Goal: Task Accomplishment & Management: Manage account settings

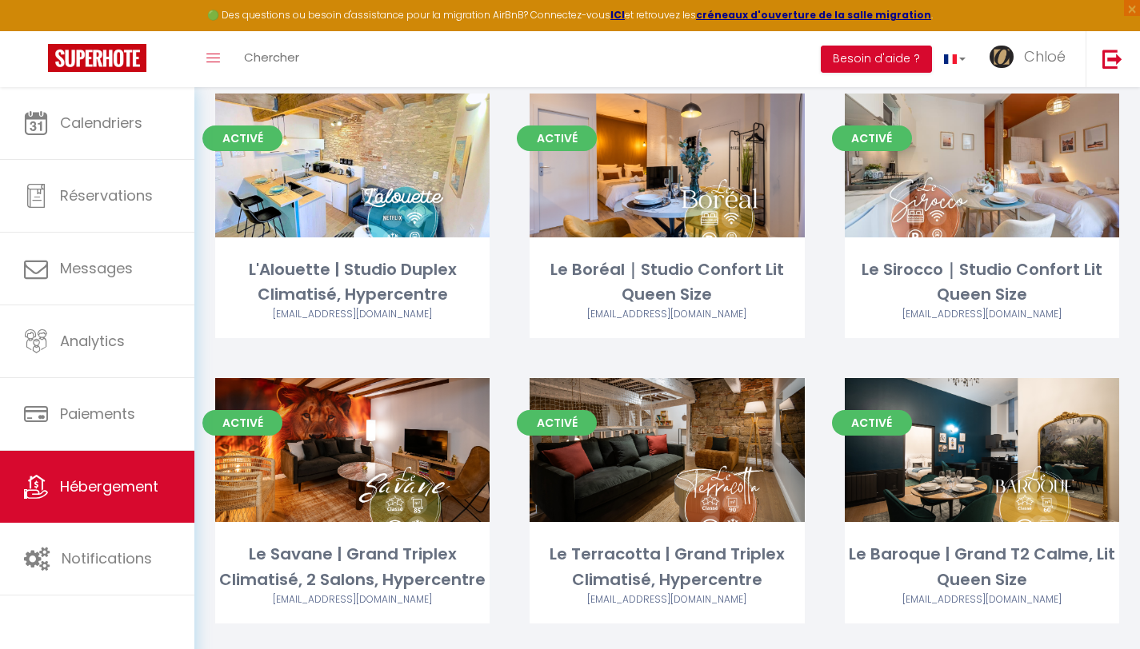
scroll to position [755, 0]
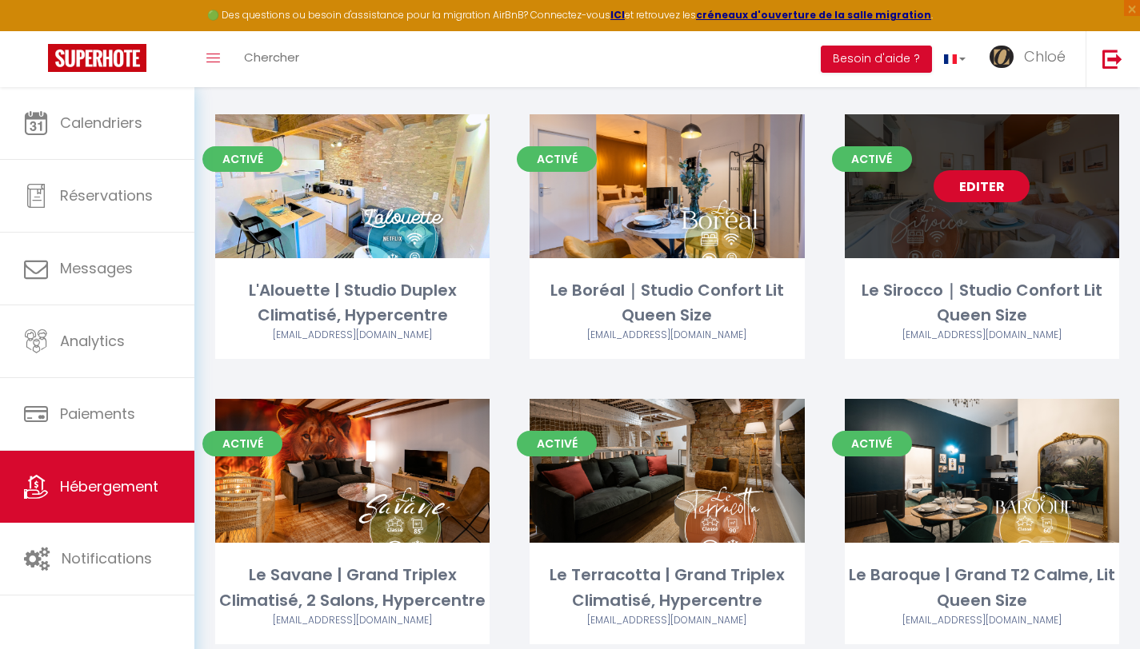
click at [977, 186] on link "Editer" at bounding box center [981, 186] width 96 height 32
click at [973, 181] on link "Editer" at bounding box center [981, 186] width 96 height 32
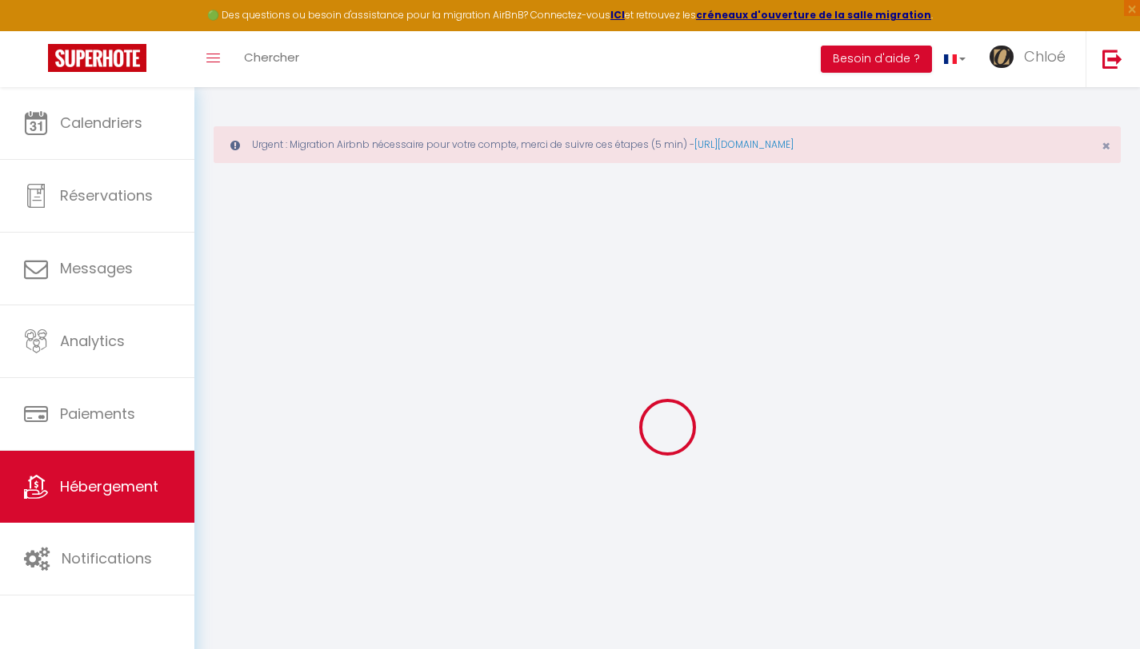
type input "Le Sirocco｜Studio Confort Lit Queen Size"
select select "2"
type input "43"
type input "25"
type input "1.44"
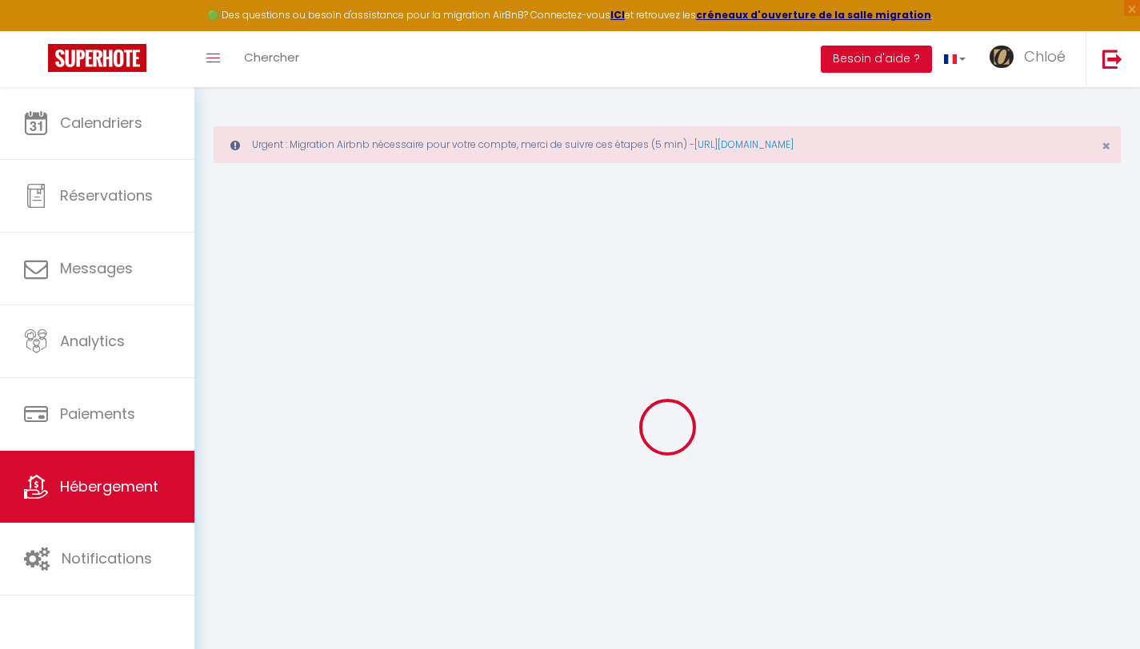
type input "500"
select select
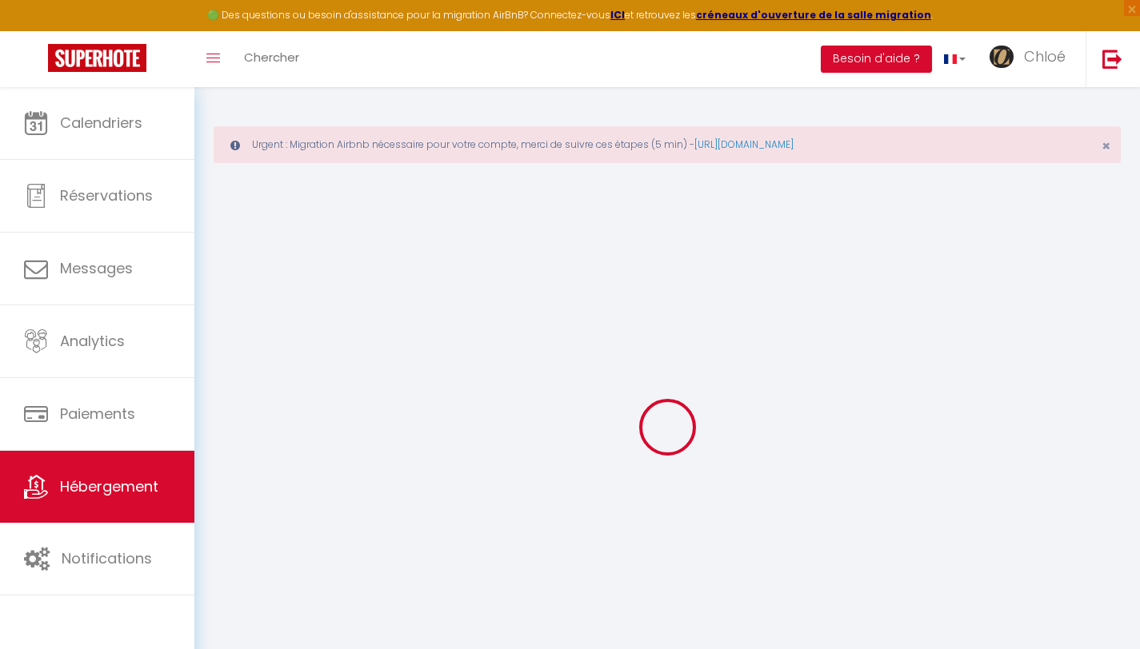
select select
type input "[STREET_ADDRESS]"
type input "81200"
type input "Mazamet"
type input "[EMAIL_ADDRESS][DOMAIN_NAME]"
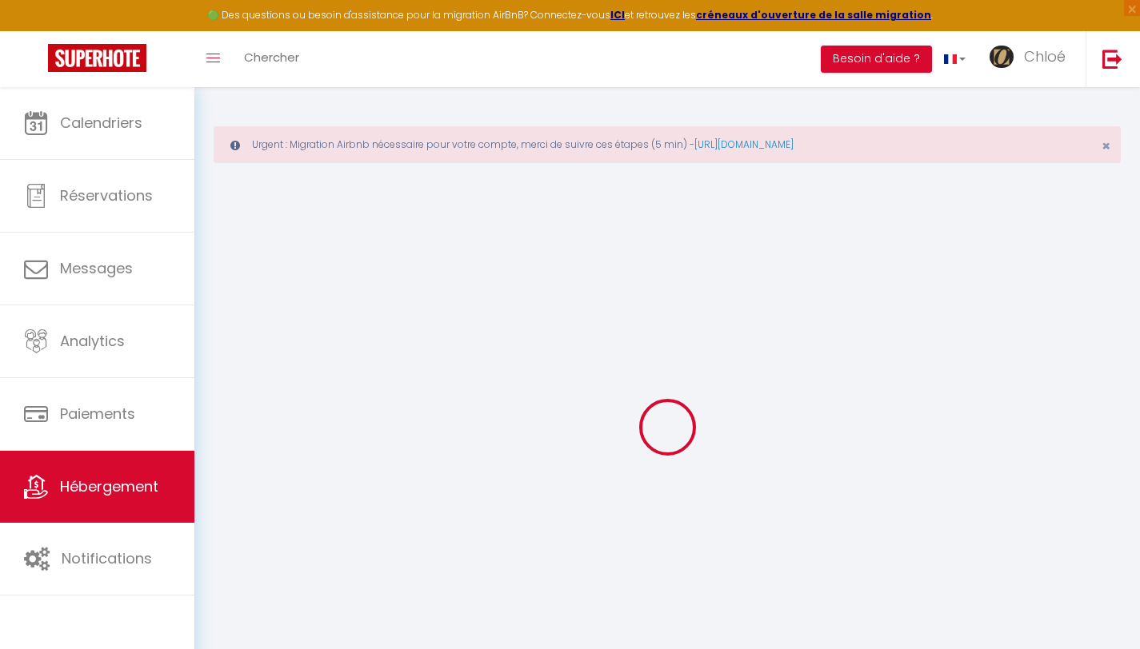
select select "11300"
checkbox input "false"
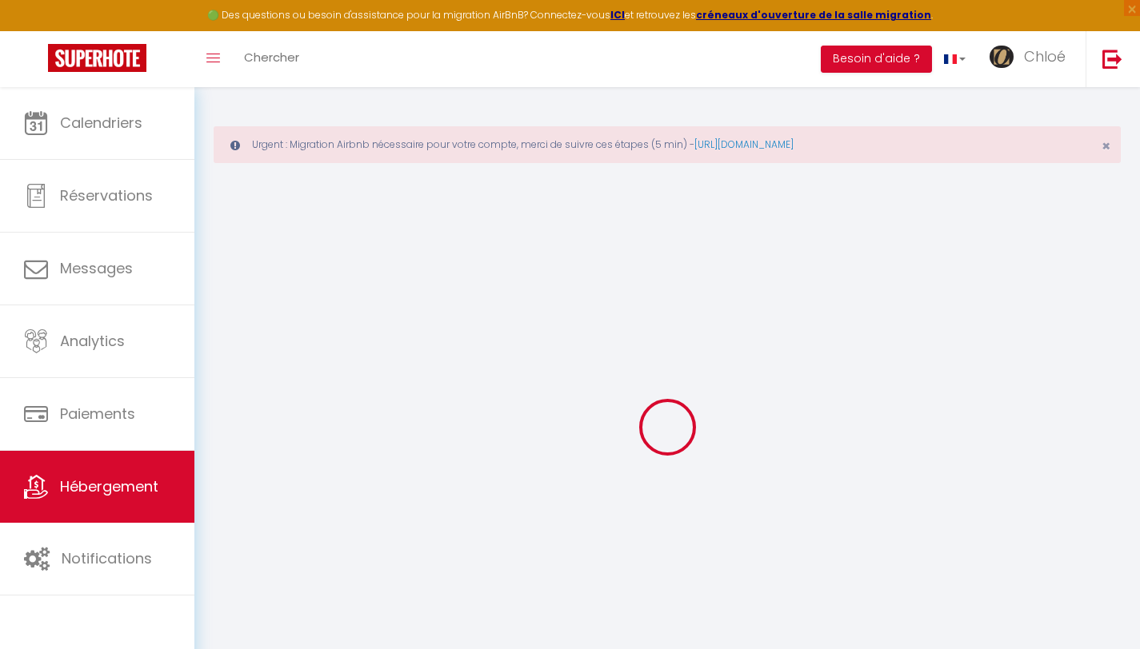
type input "0"
select select
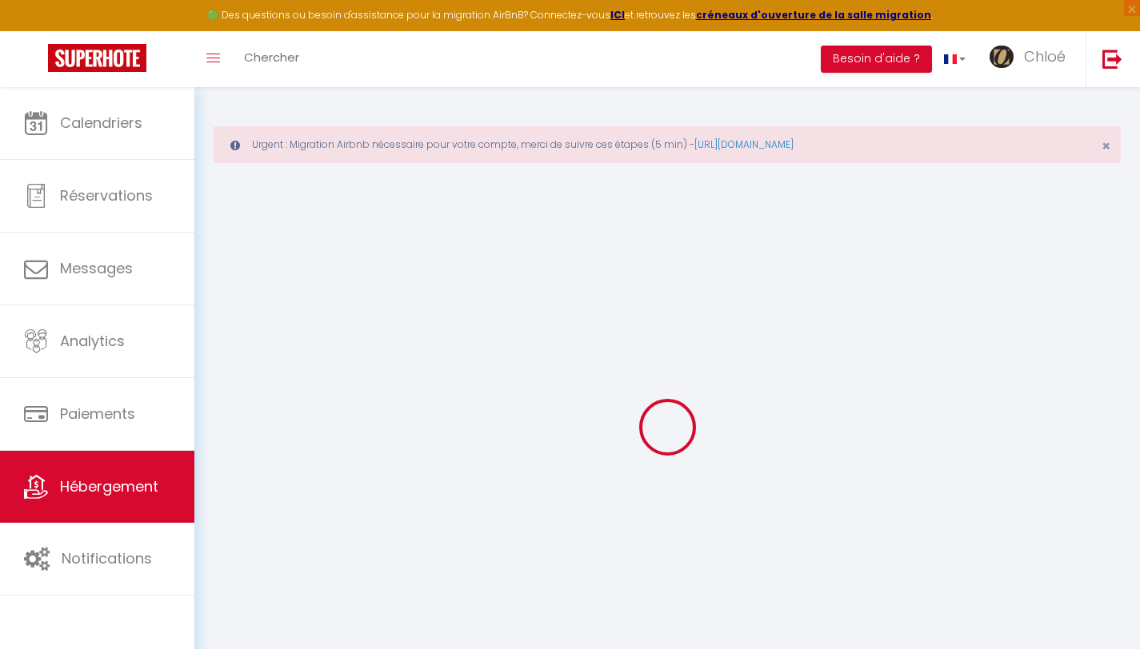
select select
checkbox input "false"
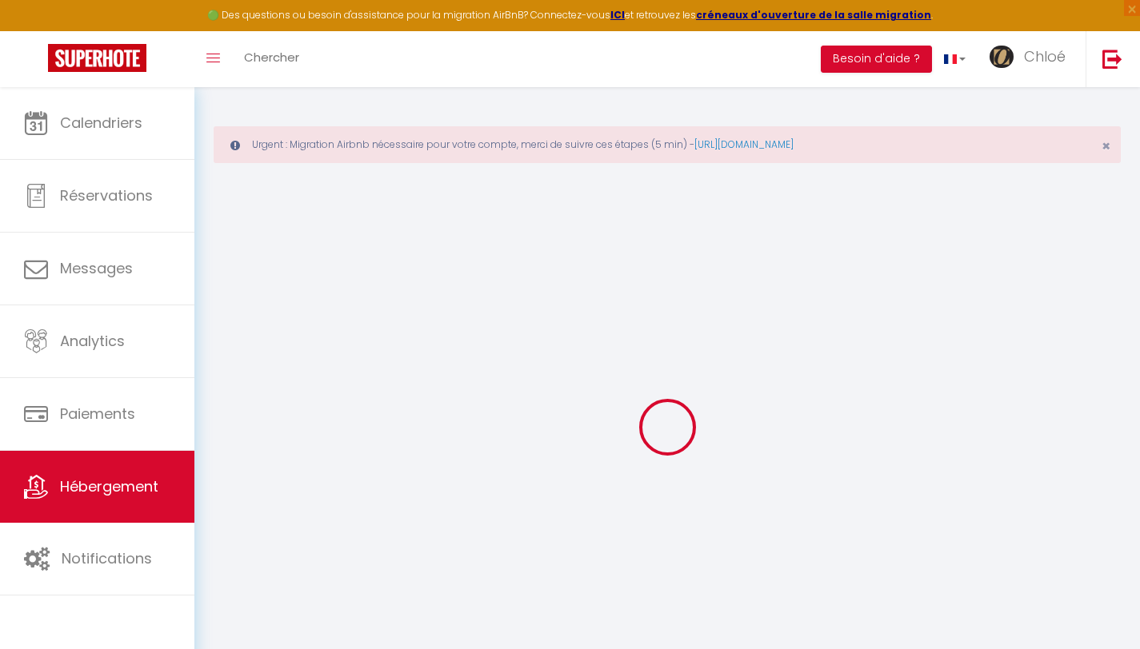
checkbox input "false"
select select
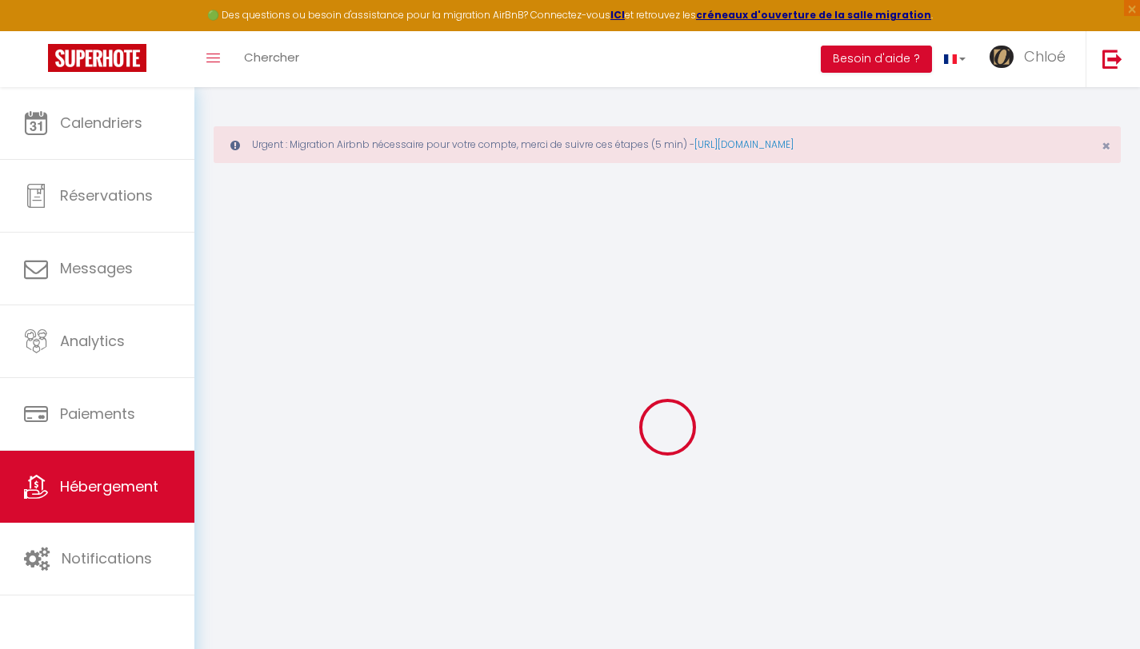
select select
checkbox input "false"
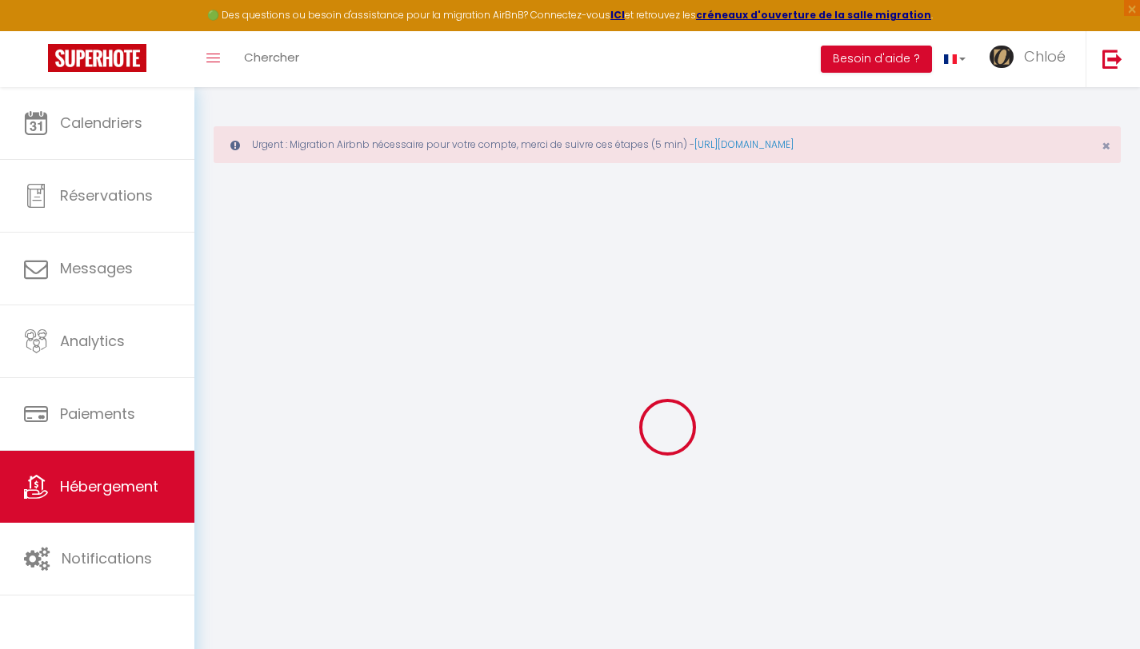
checkbox input "false"
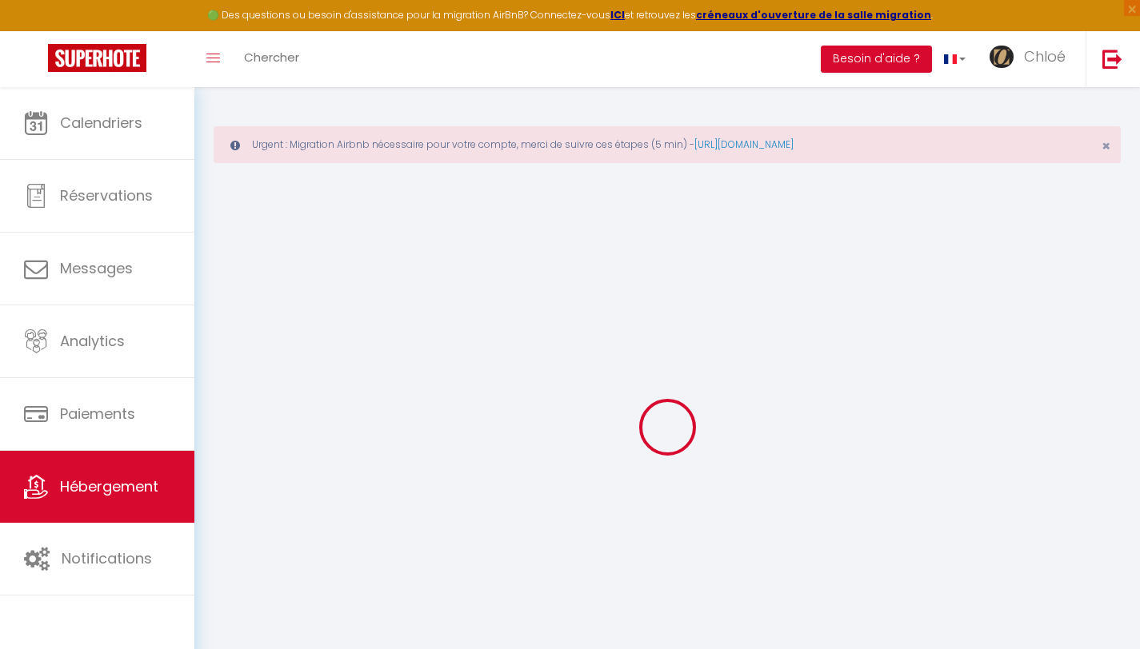
checkbox input "false"
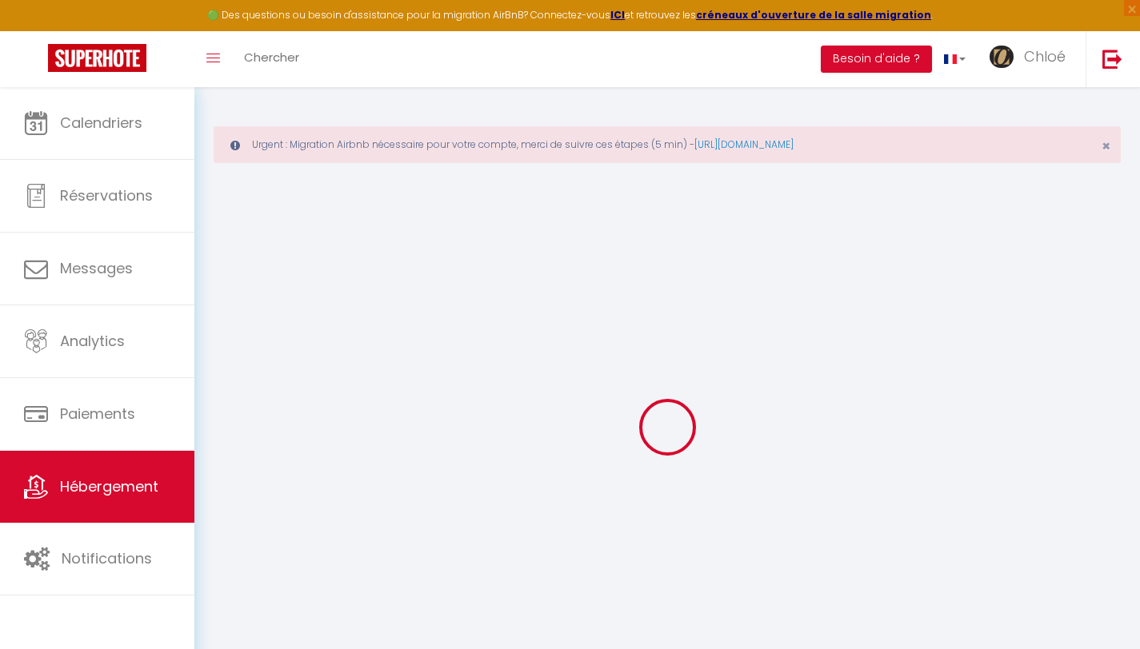
checkbox input "false"
select select "16:00"
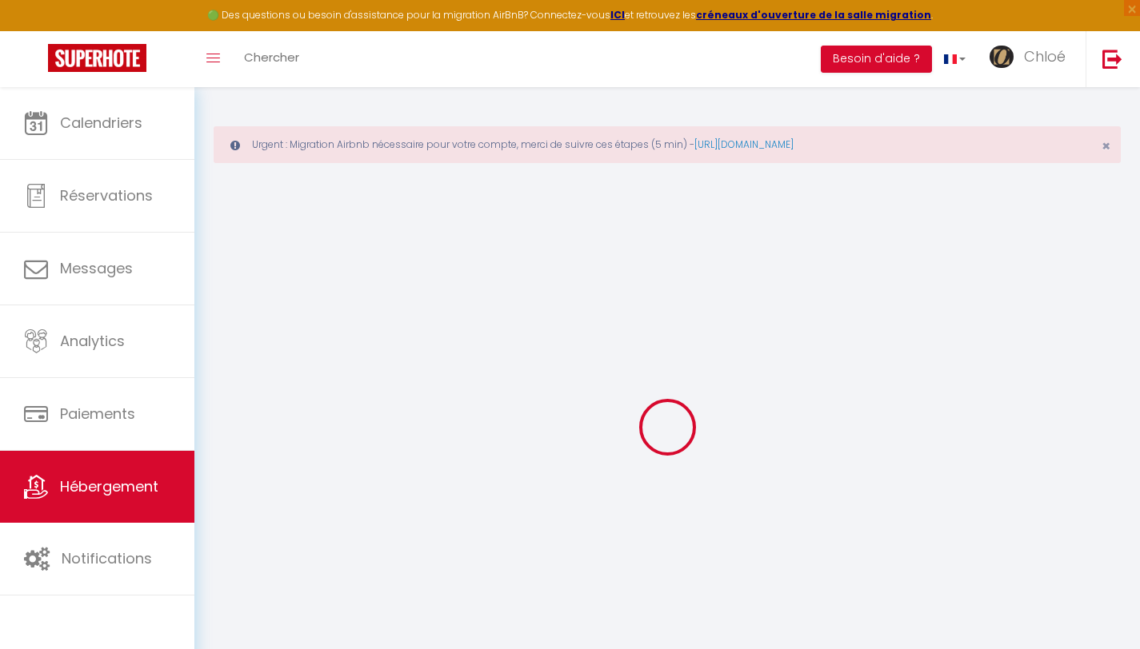
select select "23:45"
select select "11:00"
select select "30"
select select "120"
checkbox input "false"
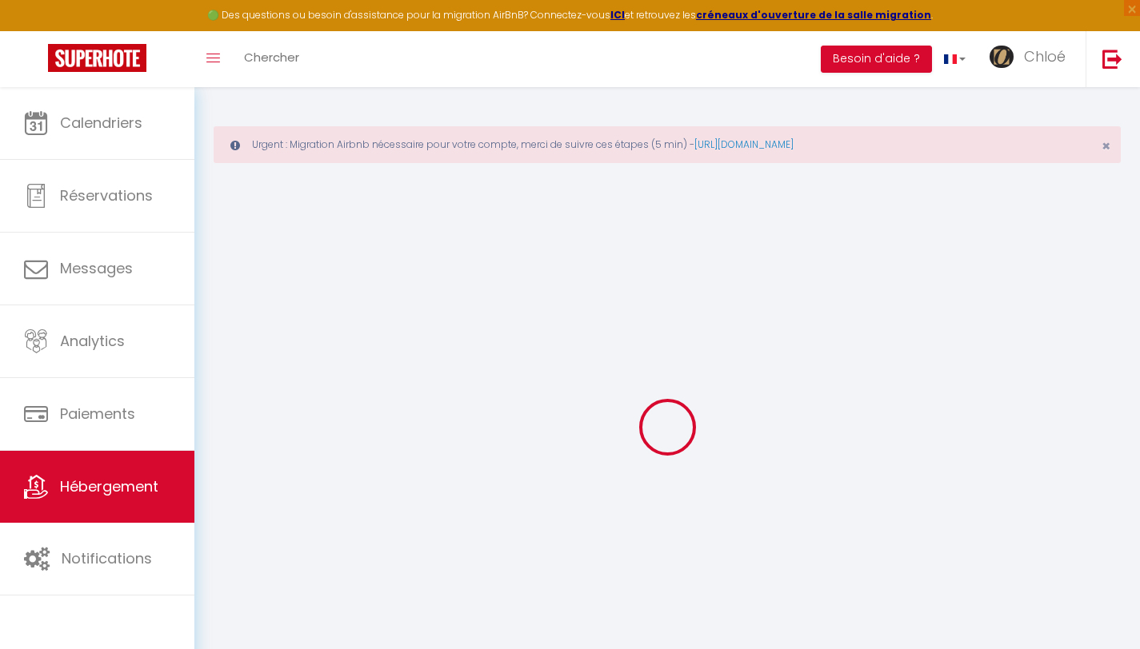
checkbox input "false"
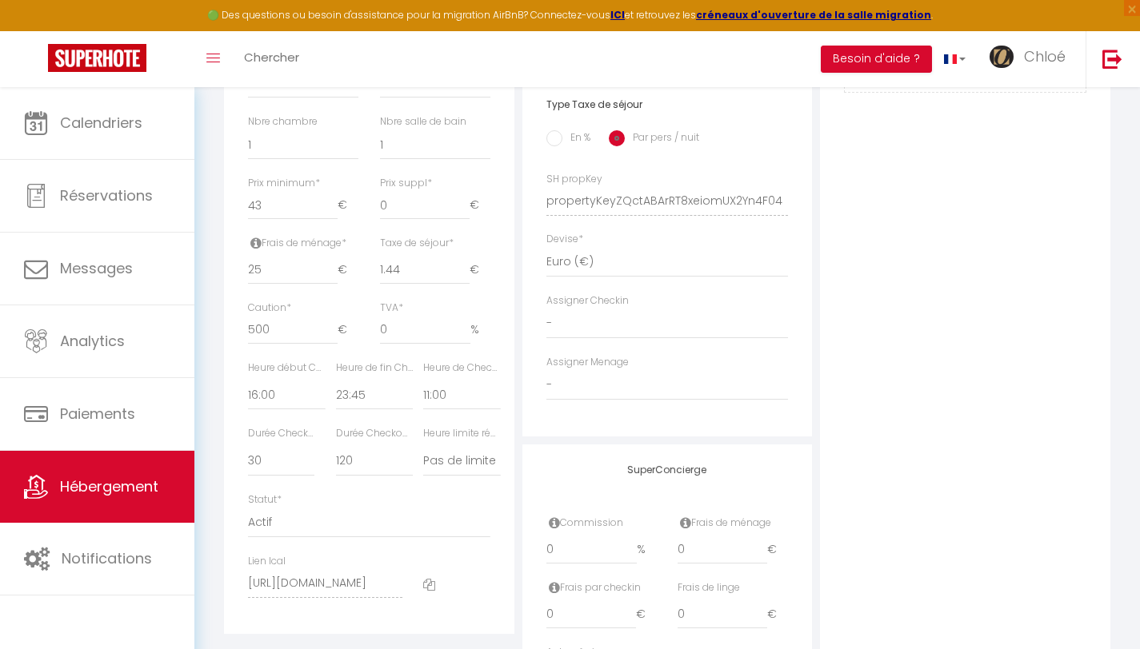
scroll to position [799, 0]
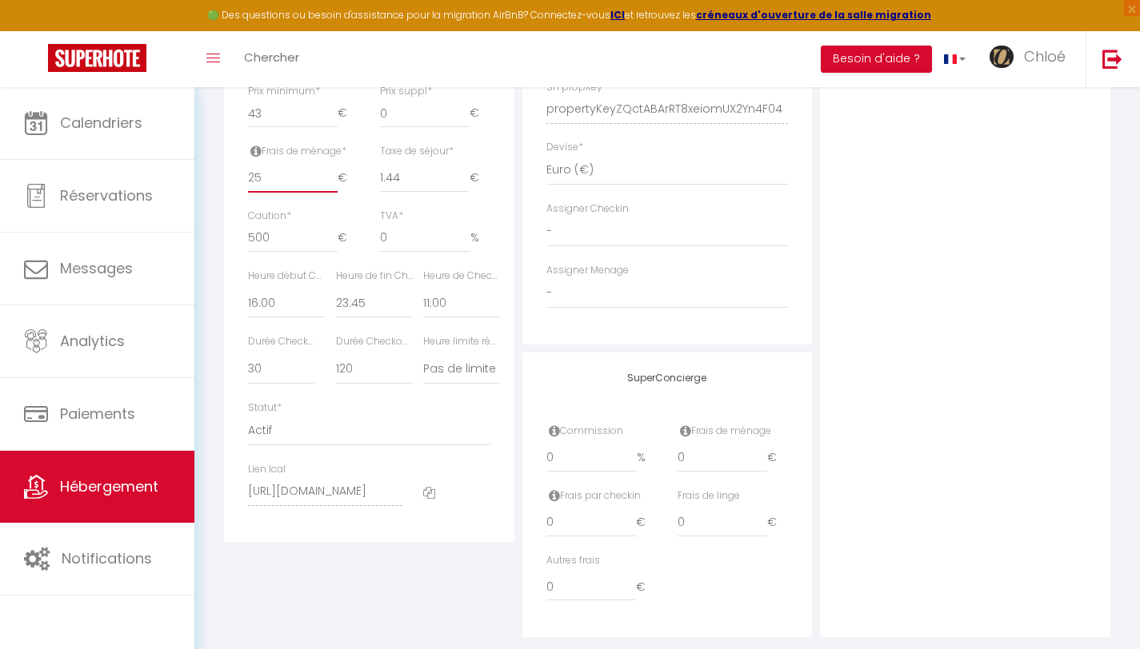
click at [288, 190] on input "25" at bounding box center [293, 178] width 90 height 29
type input "2"
checkbox input "false"
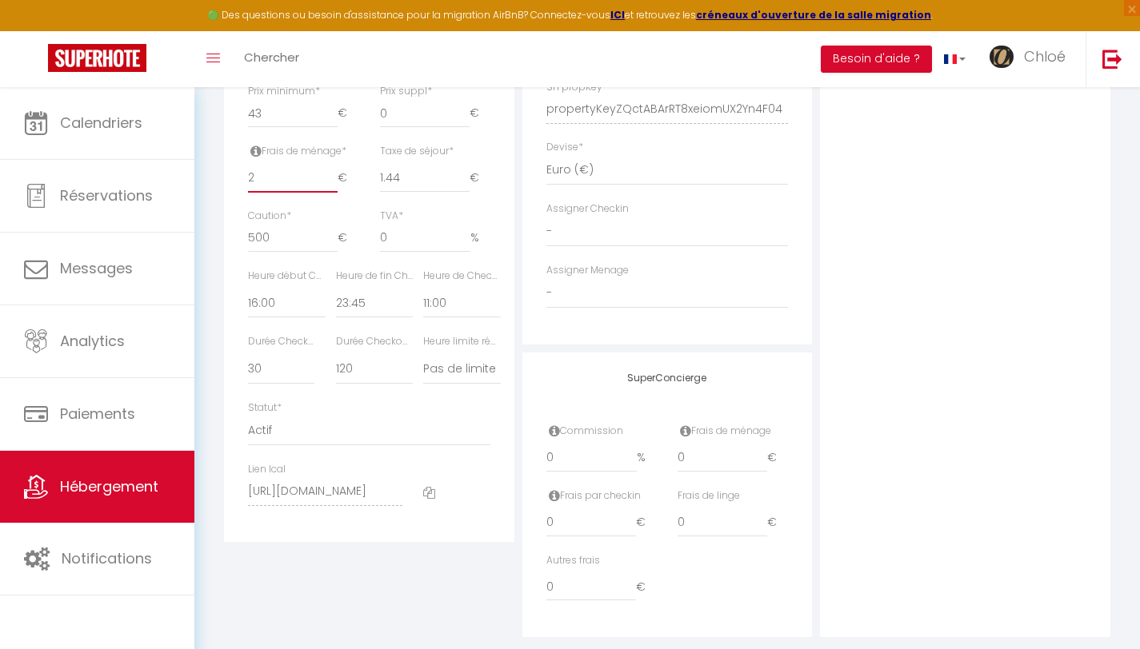
checkbox input "false"
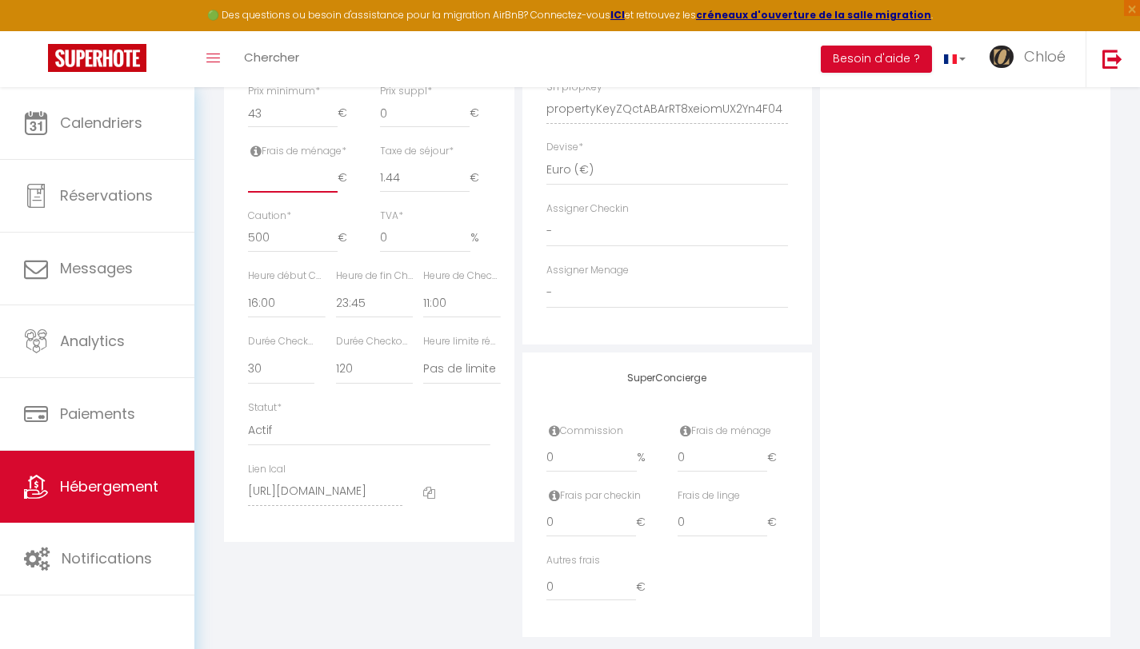
type input "3"
checkbox input "false"
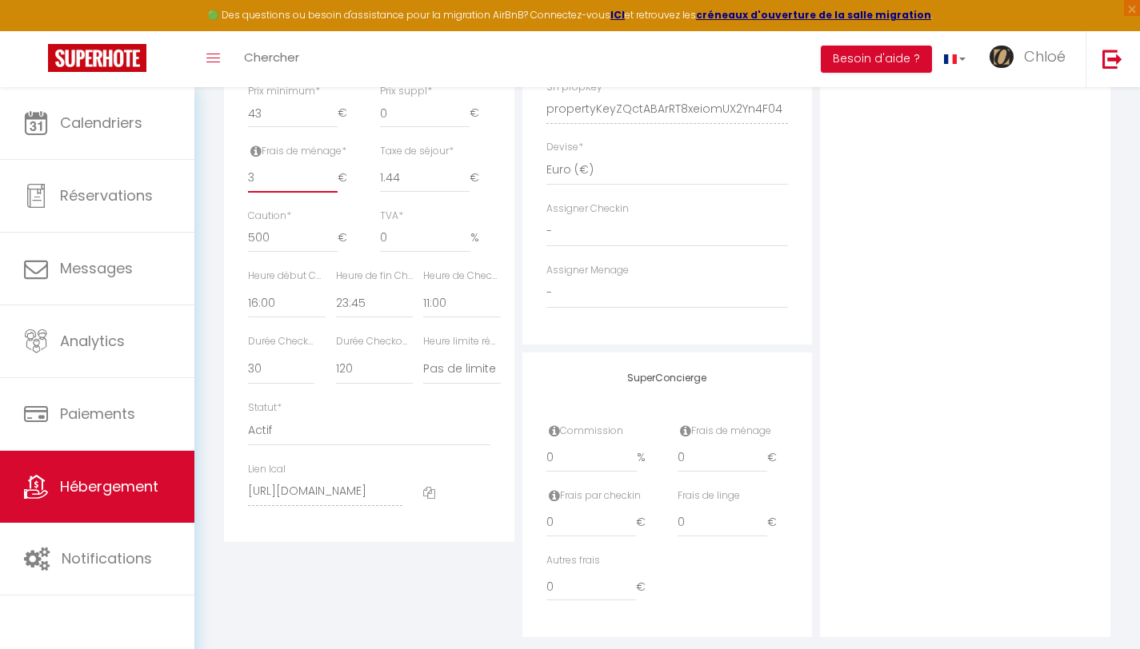
type input "30"
checkbox input "false"
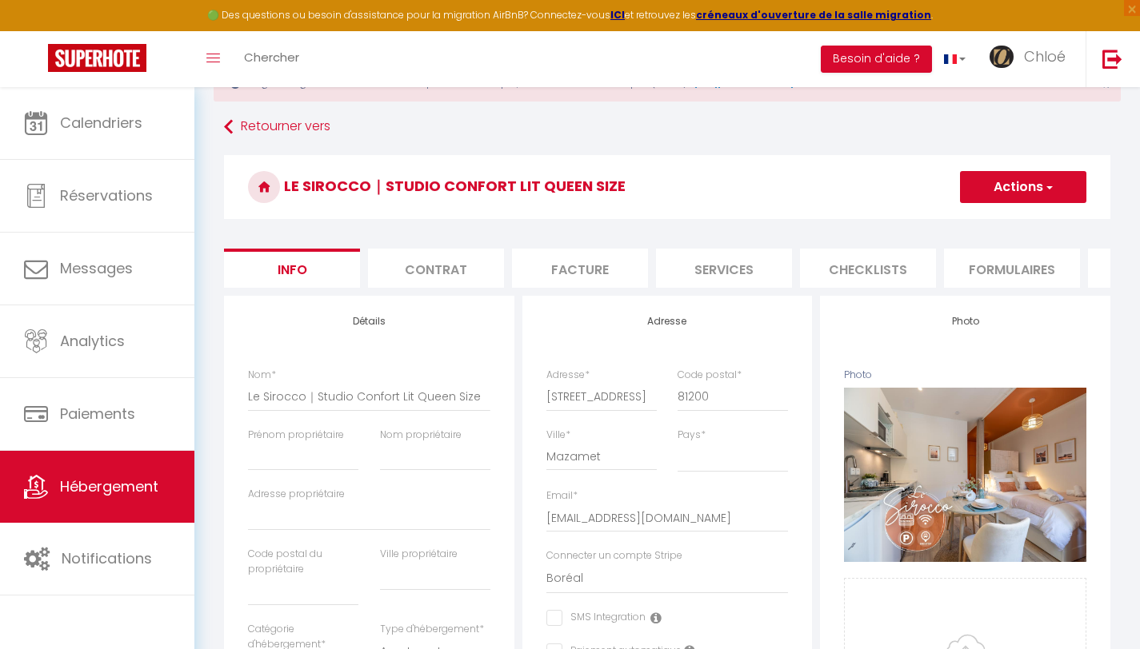
scroll to position [58, 0]
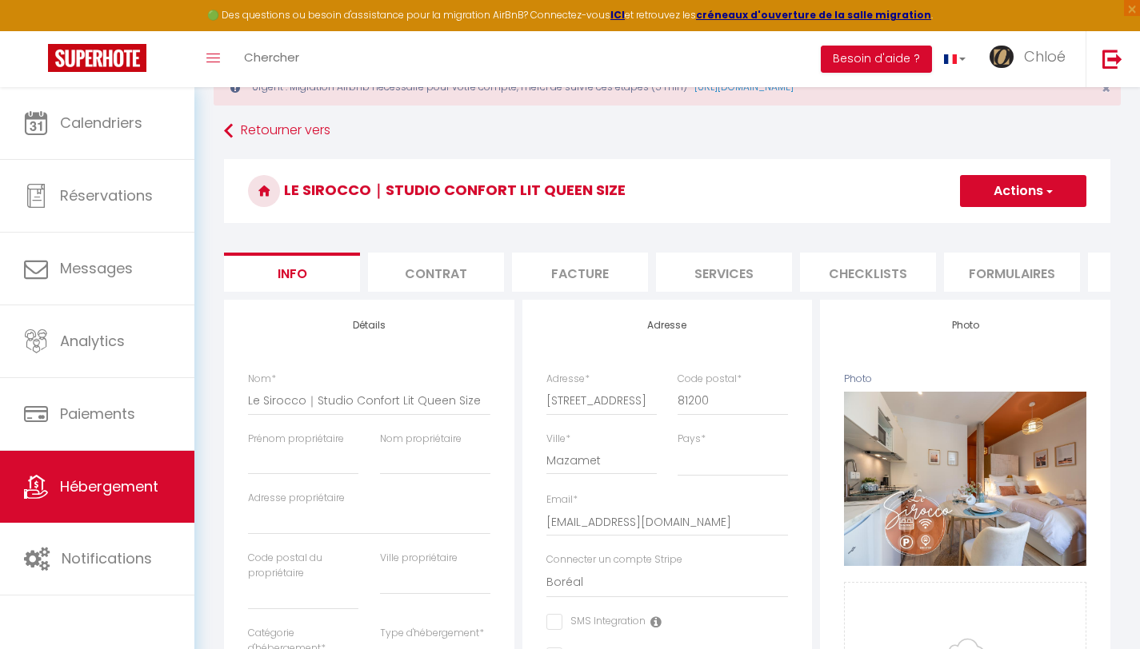
type input "30"
click at [995, 188] on button "Actions" at bounding box center [1023, 191] width 126 height 32
click at [968, 221] on input "Enregistrer" at bounding box center [959, 226] width 59 height 16
